Goal: Navigation & Orientation: Understand site structure

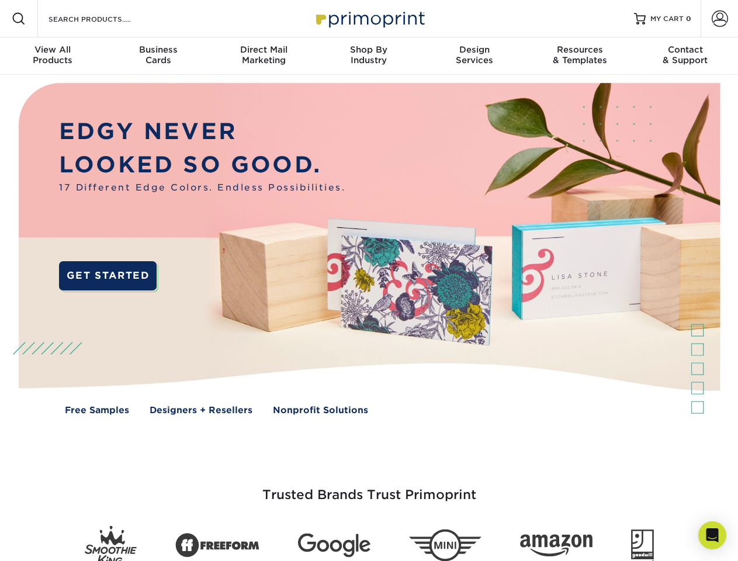
click at [369, 280] on img at bounding box center [369, 257] width 730 height 365
click at [19, 19] on span at bounding box center [19, 19] width 14 height 14
click at [719, 19] on span at bounding box center [719, 19] width 16 height 16
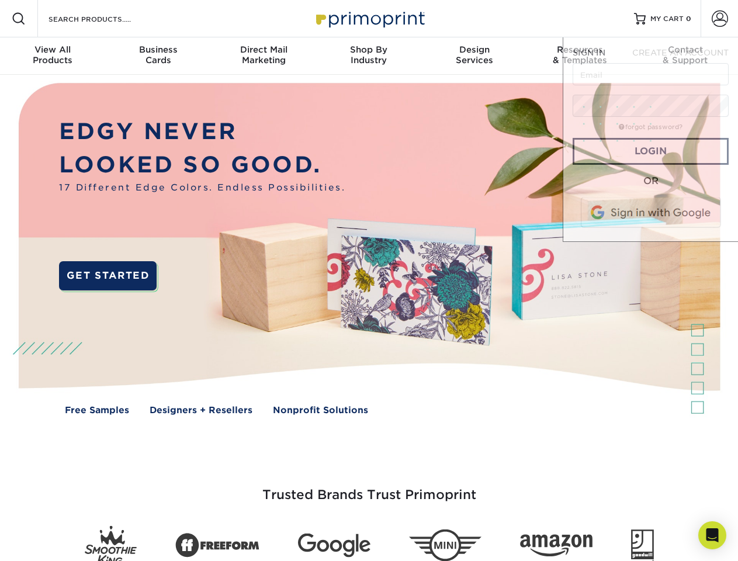
click at [53, 56] on div "View All Products" at bounding box center [52, 54] width 105 height 21
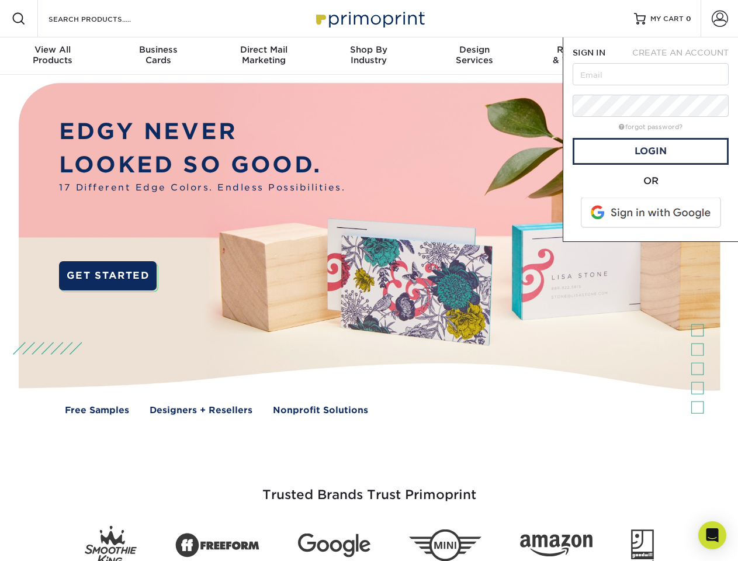
click at [158, 56] on div "Business Cards" at bounding box center [157, 54] width 105 height 21
click at [263, 56] on div "Direct Mail Marketing" at bounding box center [263, 54] width 105 height 21
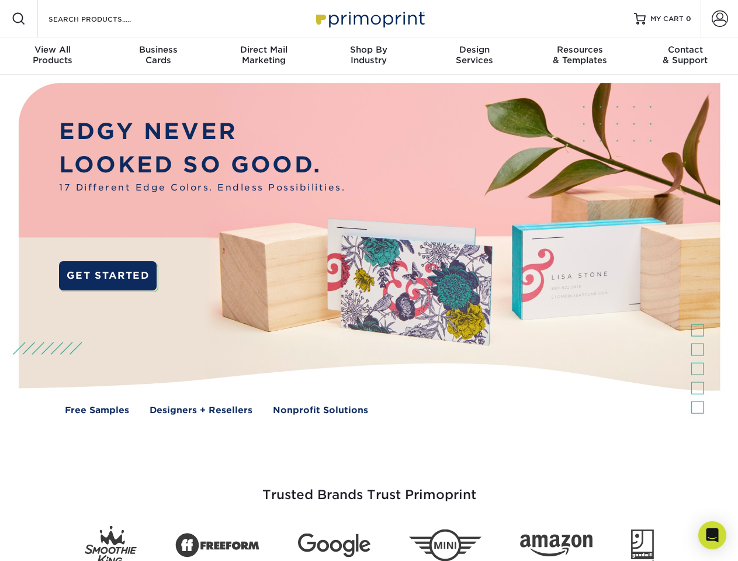
click at [369, 56] on div "Shop By Industry" at bounding box center [368, 54] width 105 height 21
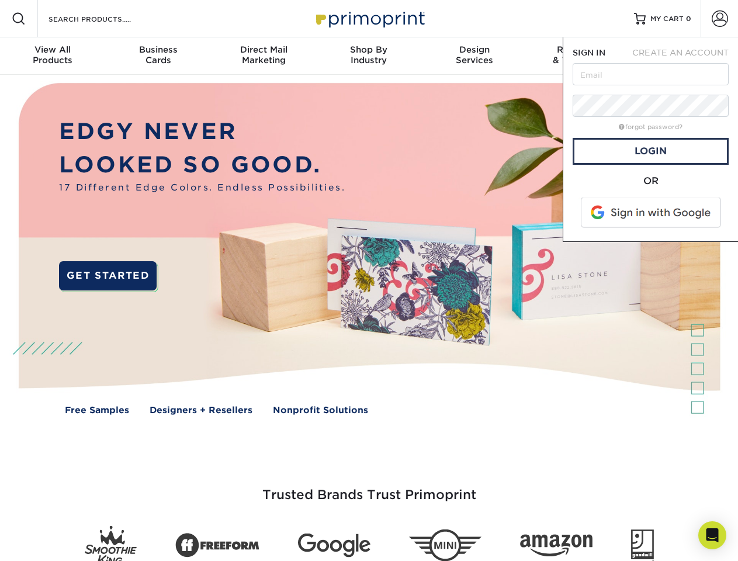
click at [474, 56] on div "Design Services" at bounding box center [474, 54] width 105 height 21
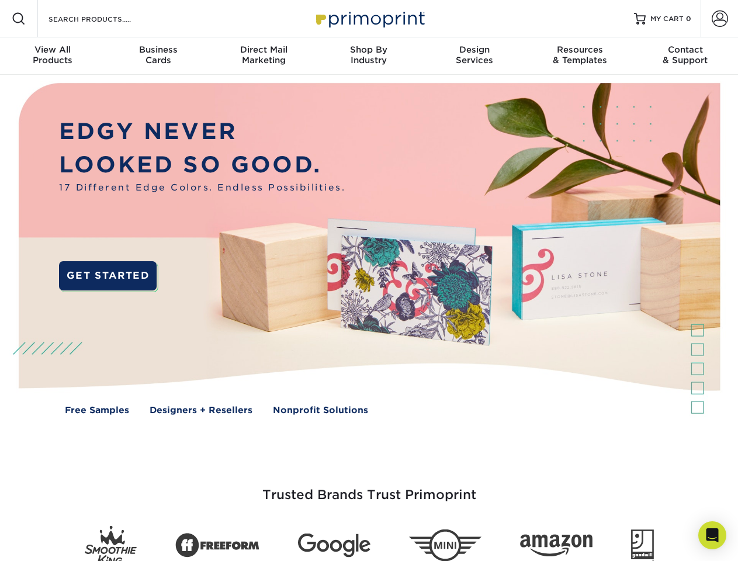
click at [579, 56] on span "SIGN IN" at bounding box center [588, 52] width 33 height 9
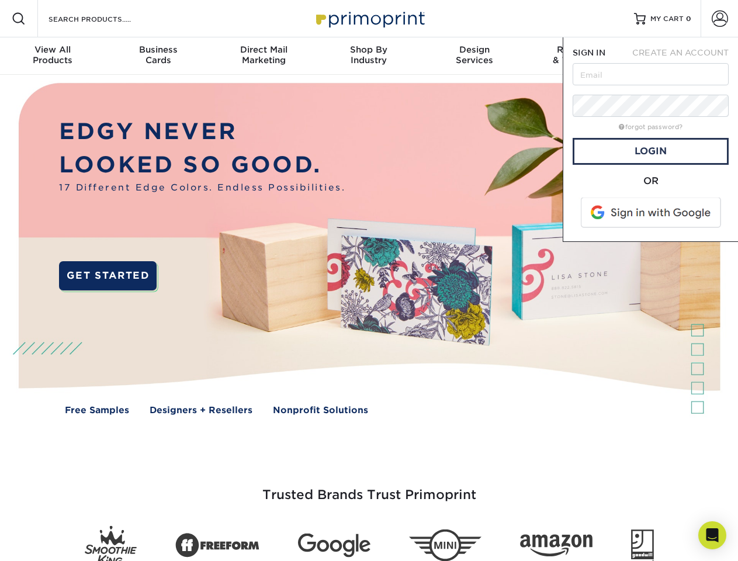
click at [685, 56] on div "Contact & Support" at bounding box center [685, 54] width 105 height 21
